Goal: Task Accomplishment & Management: Complete application form

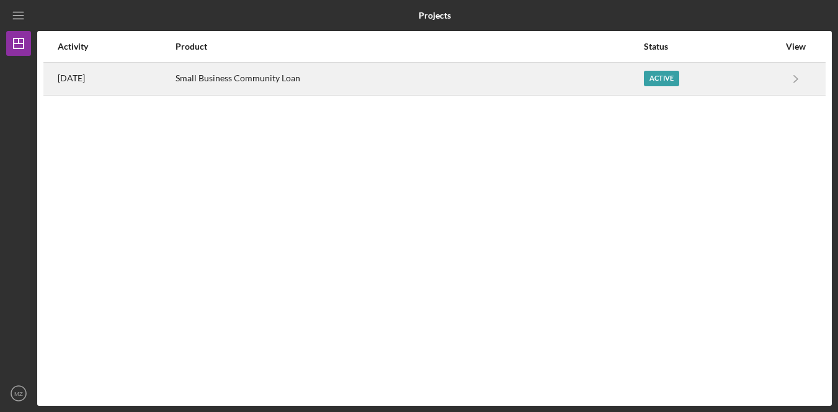
click at [409, 80] on div "Small Business Community Loan" at bounding box center [410, 78] width 468 height 31
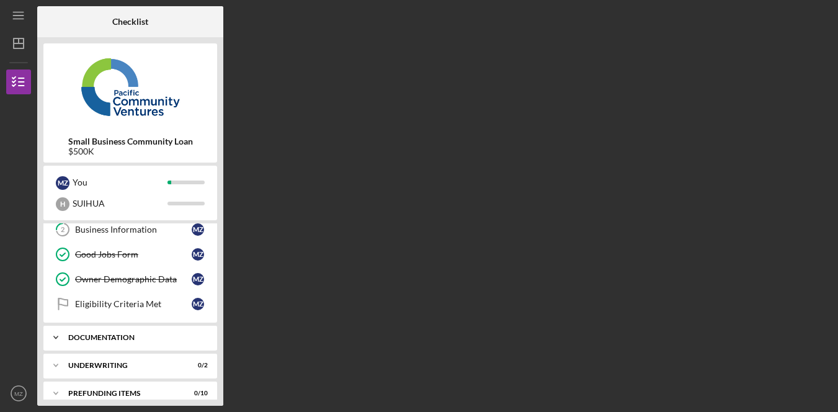
scroll to position [69, 0]
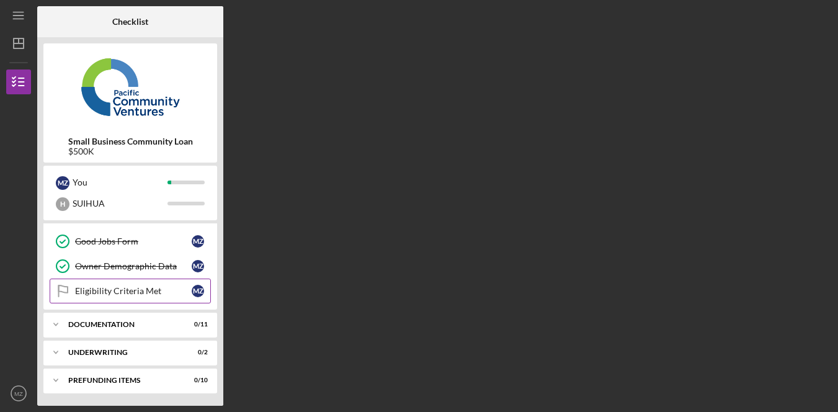
click at [122, 301] on link "Eligibility Criteria Met Eligibility Criteria Met M Z" at bounding box center [130, 290] width 161 height 25
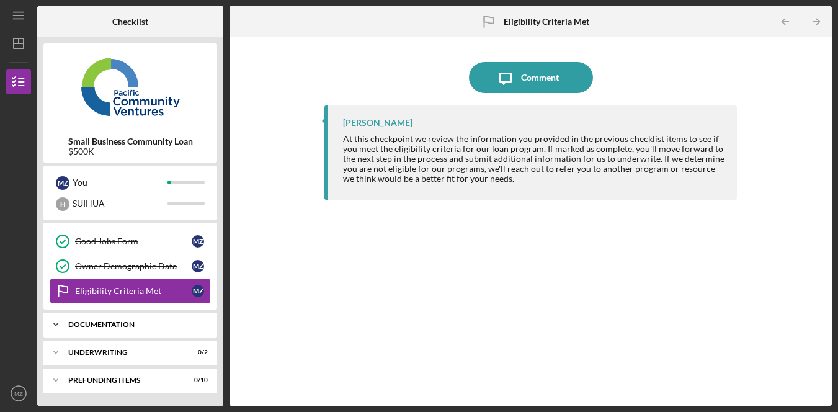
click at [123, 334] on div "Icon/Expander Documentation 0 / 11" at bounding box center [130, 324] width 174 height 25
click at [119, 357] on link "Full Application Form Full Application Form M Z" at bounding box center [130, 350] width 161 height 25
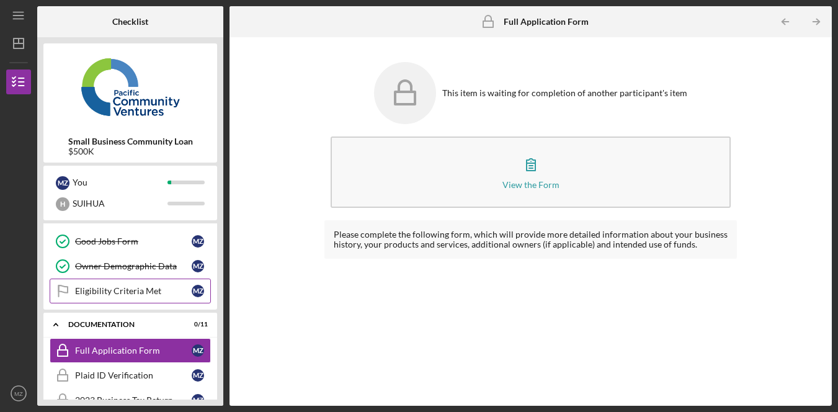
click at [131, 298] on link "Eligibility Criteria Met Eligibility Criteria Met M Z" at bounding box center [130, 290] width 161 height 25
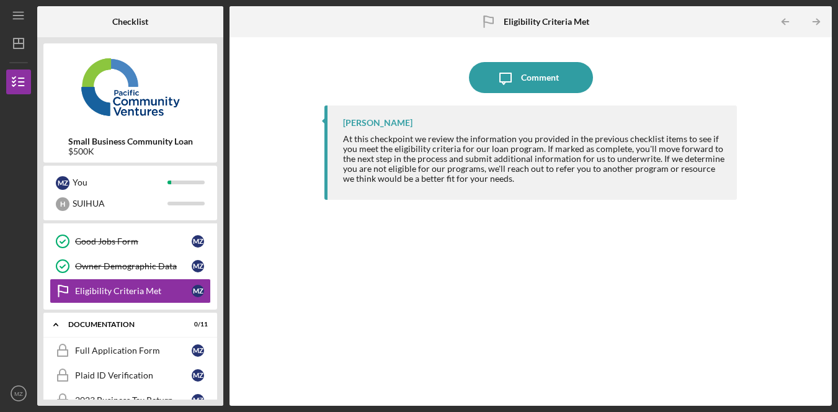
click at [494, 134] on div "At this checkpoint we review the information you provided in the previous check…" at bounding box center [534, 159] width 382 height 50
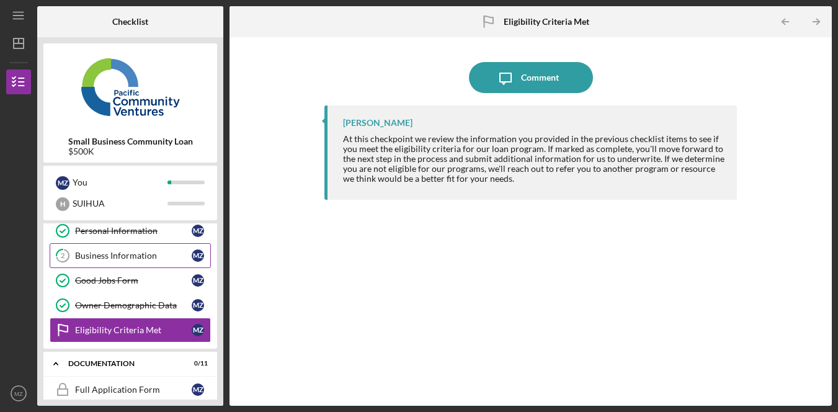
scroll to position [28, 0]
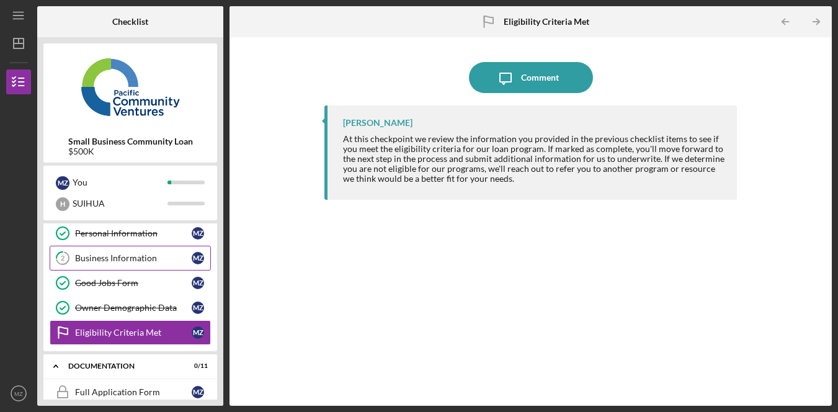
click at [142, 261] on div "Business Information" at bounding box center [133, 258] width 117 height 10
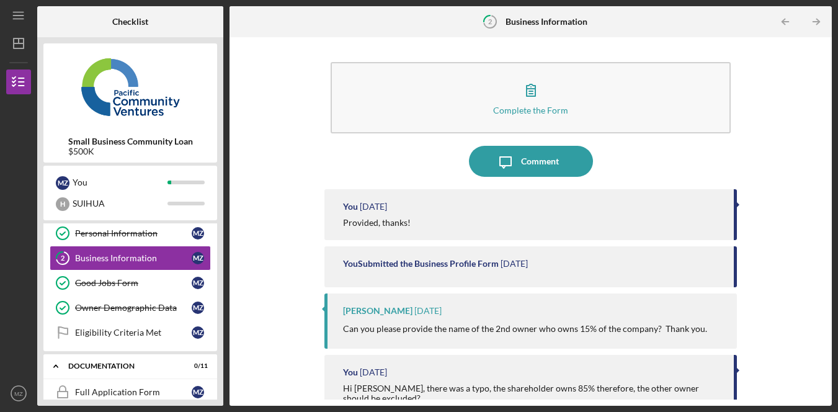
click at [790, 293] on div "Complete the Form Form Icon/Message Comment You [DATE] Provided, thanks! You Su…" at bounding box center [531, 221] width 590 height 356
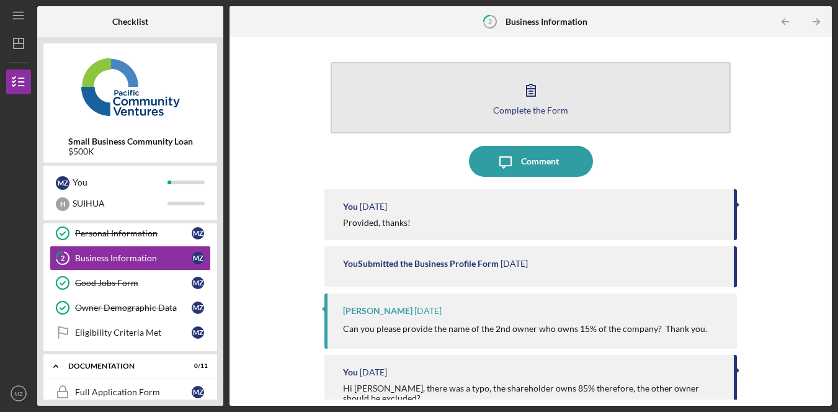
click at [532, 104] on icon "button" at bounding box center [530, 89] width 31 height 31
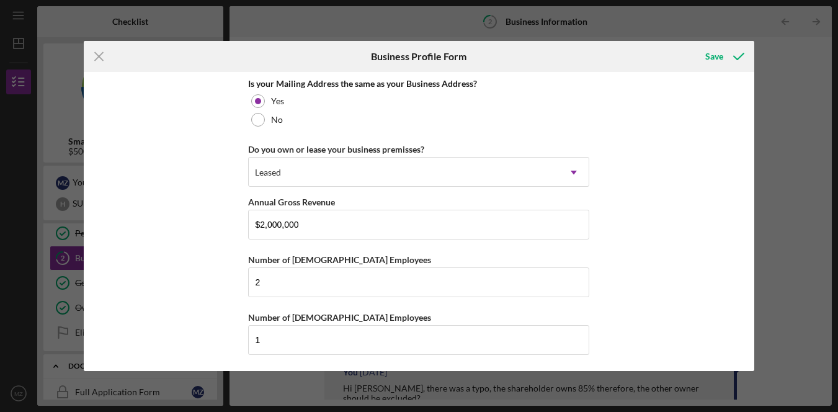
scroll to position [1144, 0]
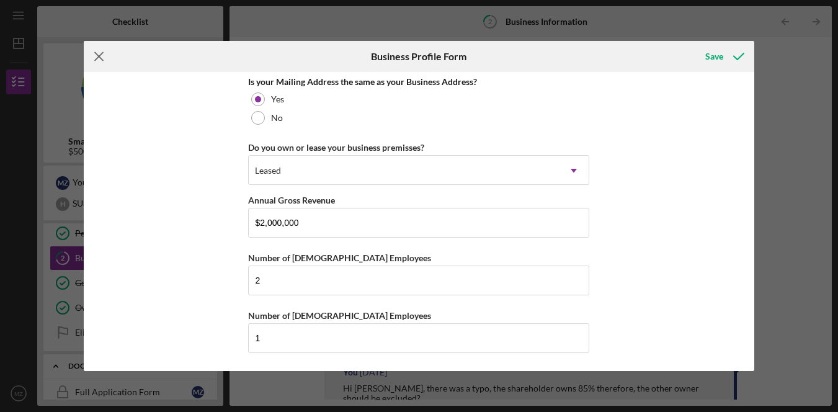
click at [105, 60] on icon "Icon/Menu Close" at bounding box center [99, 56] width 31 height 31
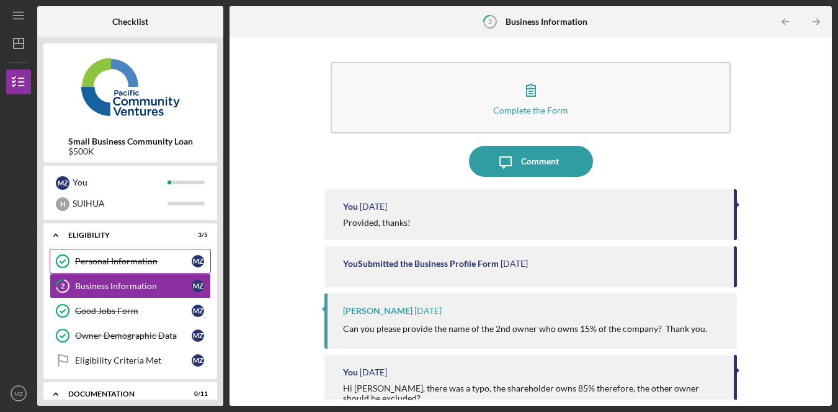
click at [151, 269] on link "Personal Information Personal Information M Z" at bounding box center [130, 261] width 161 height 25
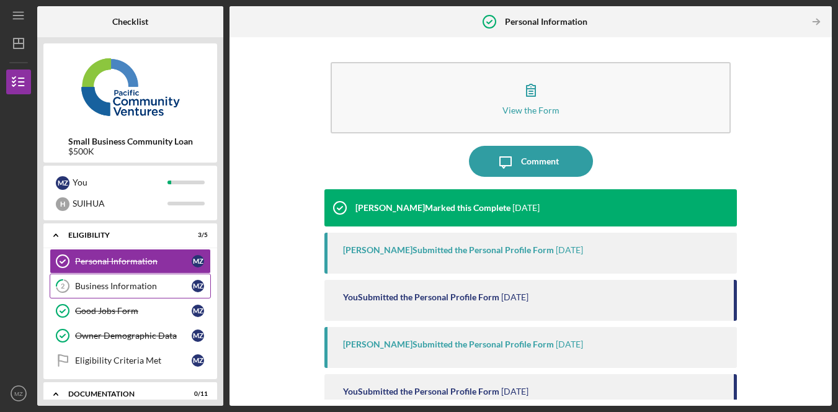
click at [150, 286] on div "Business Information" at bounding box center [133, 286] width 117 height 10
